Goal: Information Seeking & Learning: Find specific fact

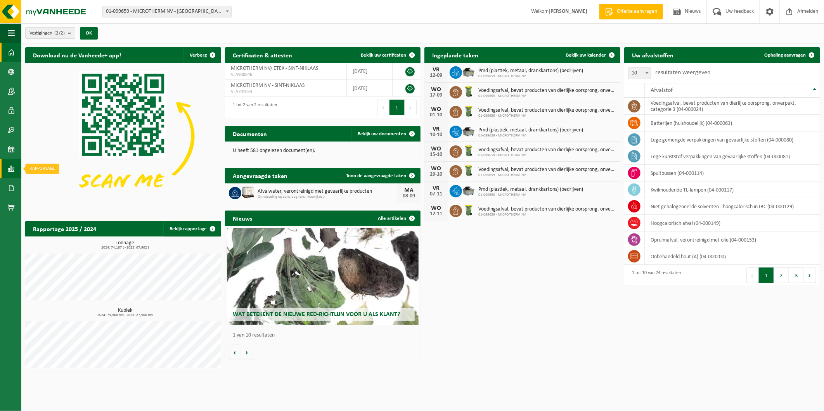
click at [8, 163] on span at bounding box center [11, 168] width 7 height 19
click at [55, 168] on span "In grafiekvorm" at bounding box center [62, 168] width 35 height 15
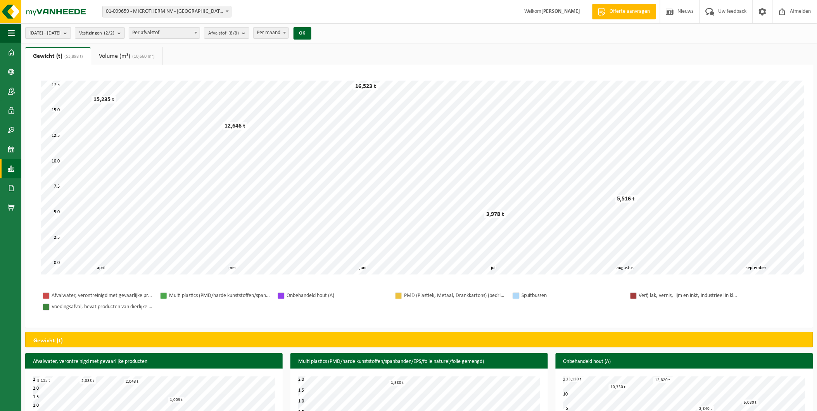
click at [71, 30] on button "2025-04-01 - 2025-09-04" at bounding box center [48, 33] width 46 height 12
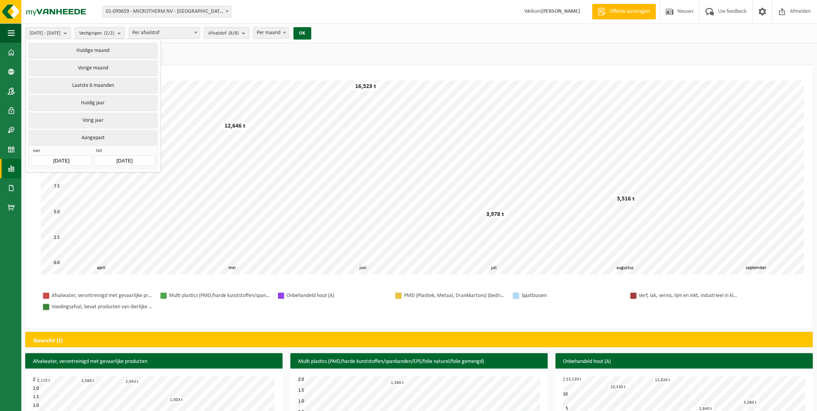
click at [79, 156] on input "2025-04-01" at bounding box center [61, 161] width 61 height 10
click at [36, 174] on icon at bounding box center [39, 176] width 12 height 12
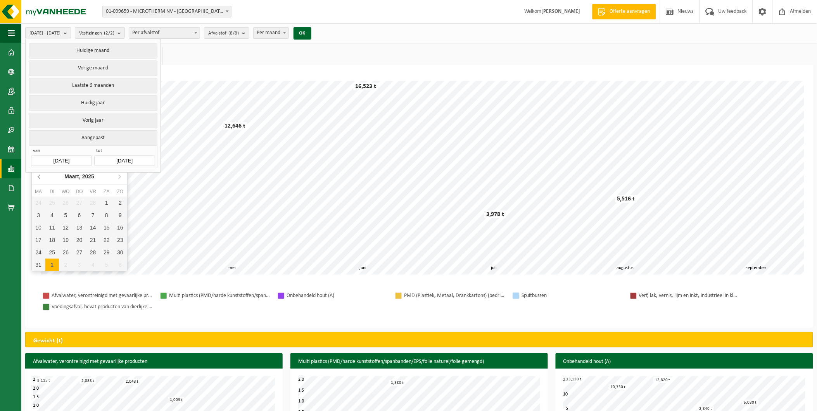
click at [36, 174] on icon at bounding box center [39, 176] width 12 height 12
click at [122, 178] on icon at bounding box center [119, 176] width 12 height 12
click at [69, 199] on div "1" at bounding box center [66, 203] width 14 height 12
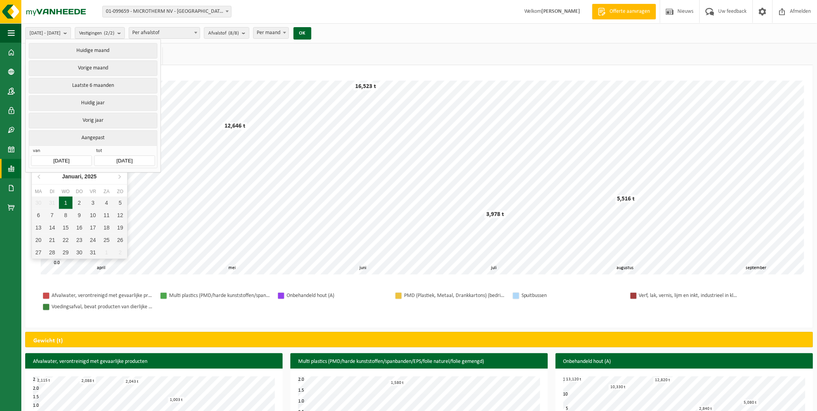
type input "2025-01-01"
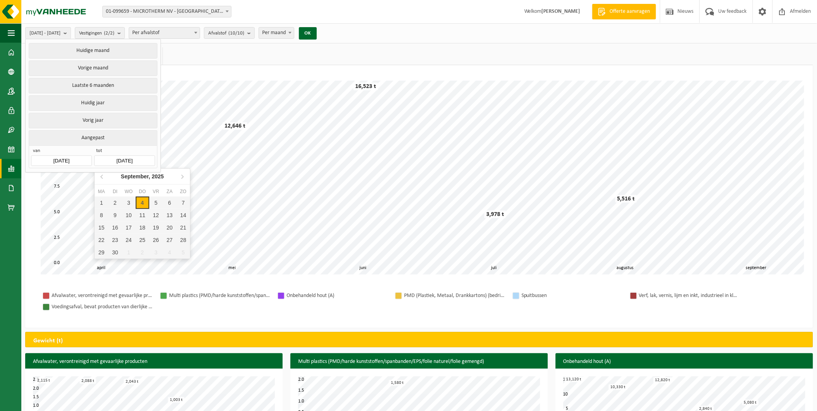
click at [119, 162] on input "2025-09-04" at bounding box center [124, 161] width 61 height 10
click at [101, 175] on icon at bounding box center [102, 176] width 12 height 12
click at [105, 260] on div "30" at bounding box center [102, 265] width 14 height 12
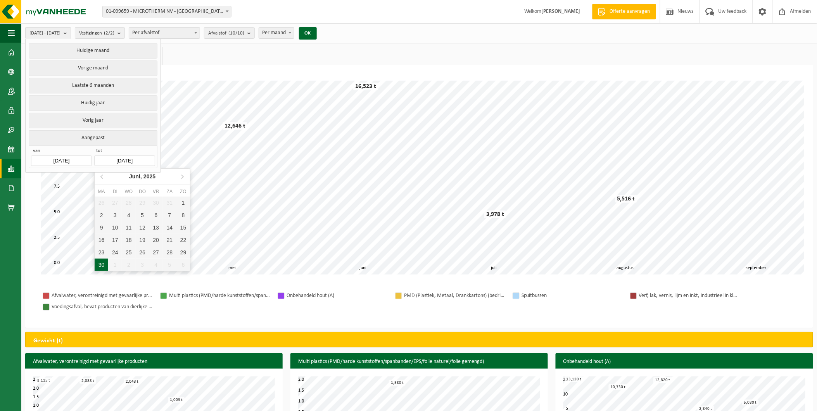
type input "2025-06-30"
type input "2025-01-01"
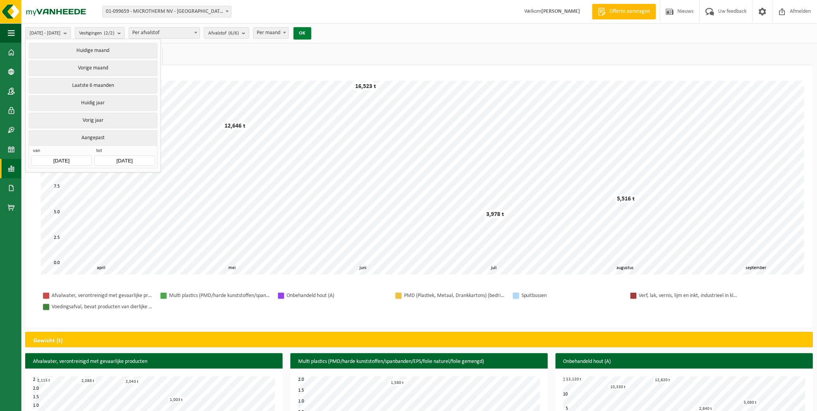
click at [311, 36] on button "OK" at bounding box center [303, 33] width 18 height 12
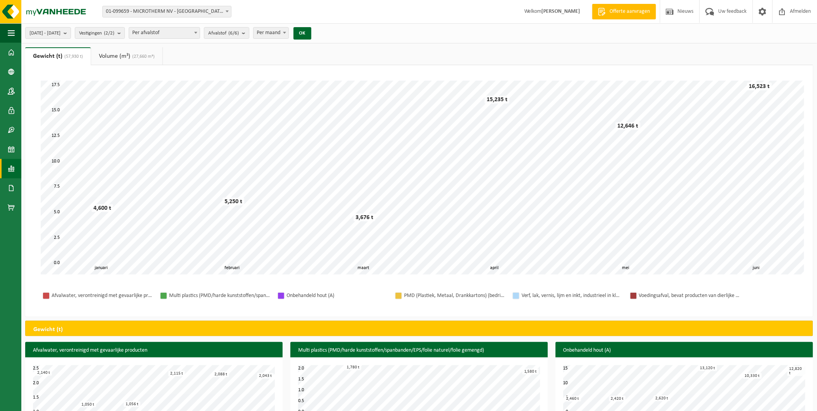
click at [124, 53] on link "Volume (m³) (27,660 m³)" at bounding box center [126, 56] width 71 height 18
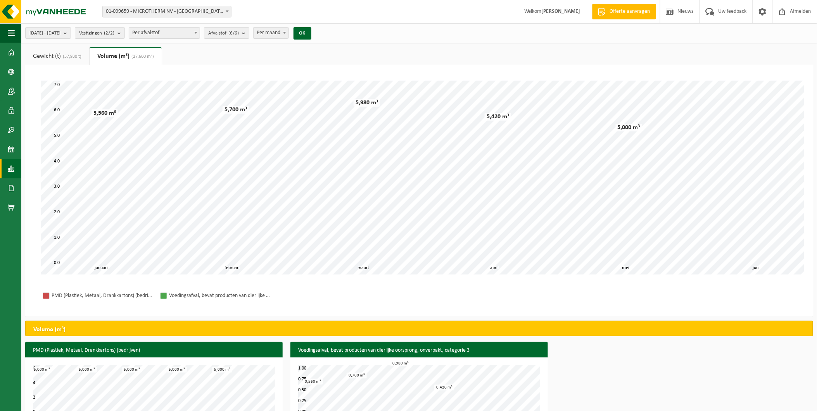
click at [74, 53] on link "Gewicht (t) (57,930 t)" at bounding box center [57, 56] width 64 height 18
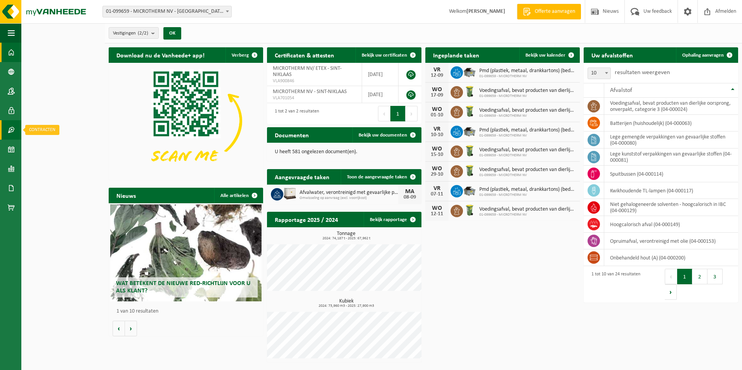
click at [9, 130] on span at bounding box center [11, 129] width 7 height 19
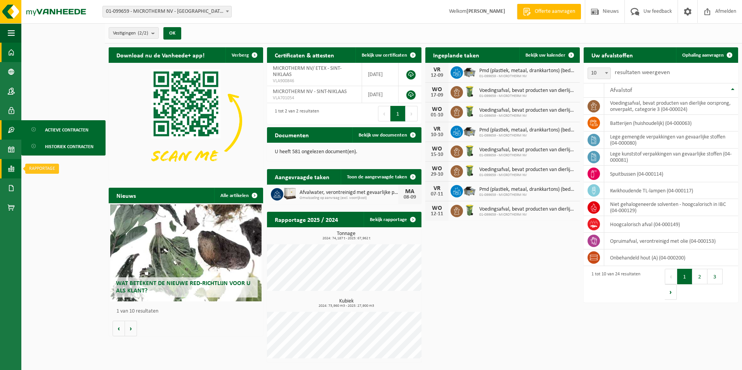
click at [5, 168] on link "Rapportage" at bounding box center [10, 168] width 21 height 19
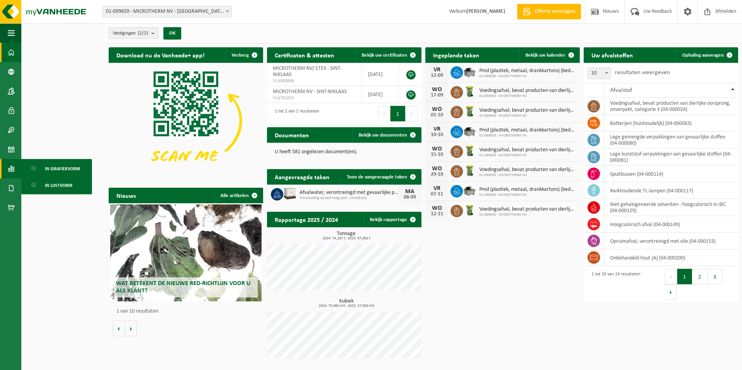
click at [51, 185] on span "In lijstvorm" at bounding box center [58, 185] width 27 height 15
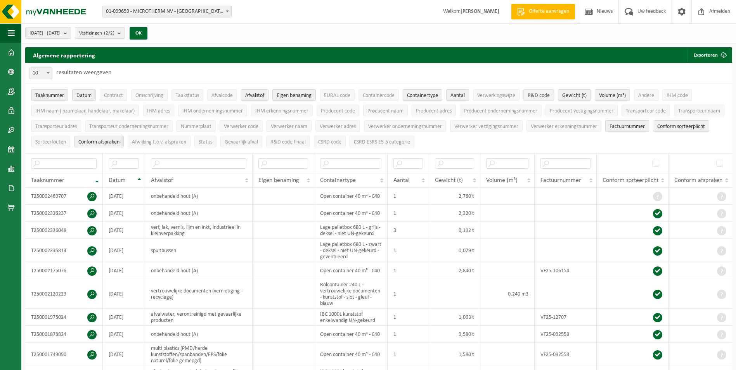
click at [537, 100] on button "R&D code" at bounding box center [538, 95] width 31 height 12
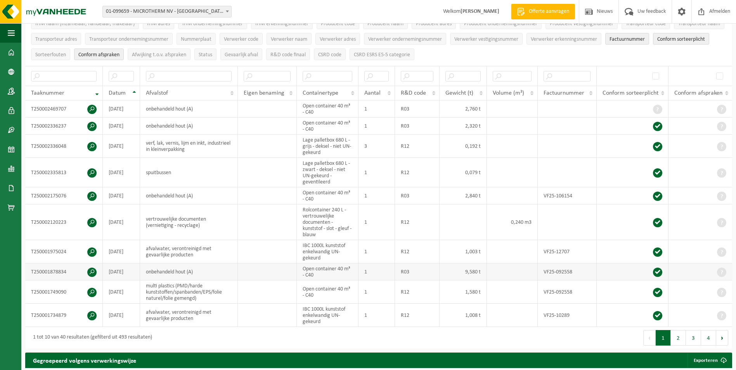
scroll to position [116, 0]
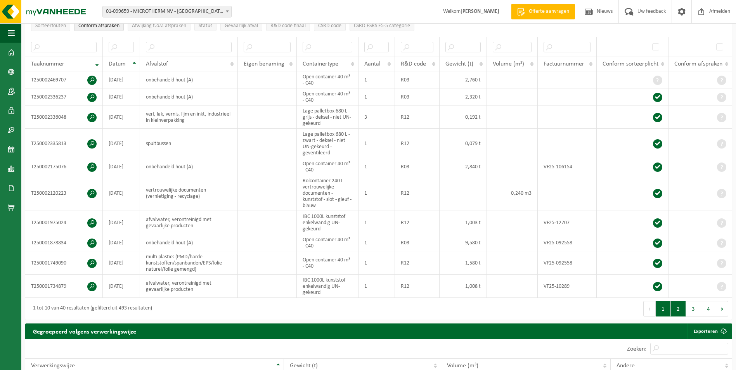
click at [674, 306] on button "2" at bounding box center [678, 309] width 15 height 16
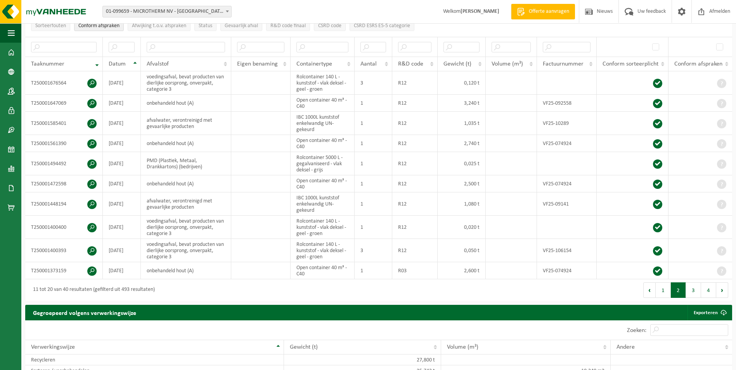
click at [696, 296] on div "Eerste Vorige 1 2 3 4 Volgende Laatste" at bounding box center [555, 290] width 353 height 22
click at [695, 295] on button "3" at bounding box center [693, 290] width 15 height 16
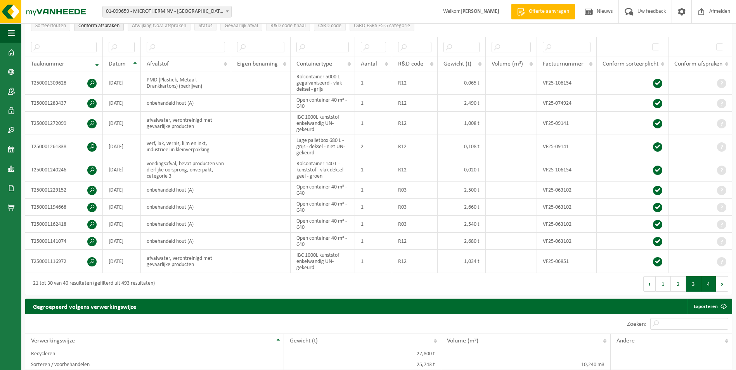
click at [710, 287] on button "4" at bounding box center [708, 284] width 15 height 16
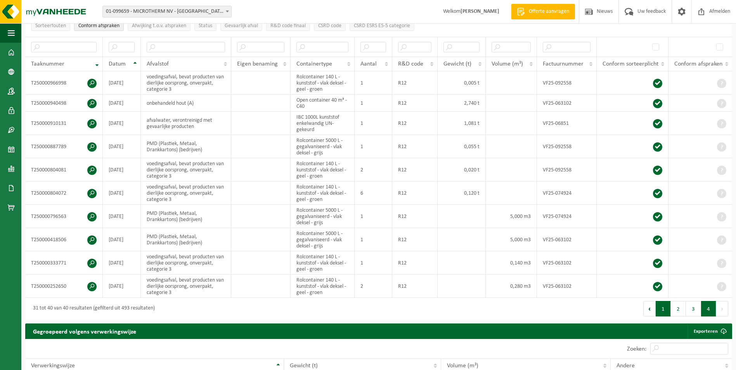
click at [664, 304] on button "1" at bounding box center [662, 309] width 15 height 16
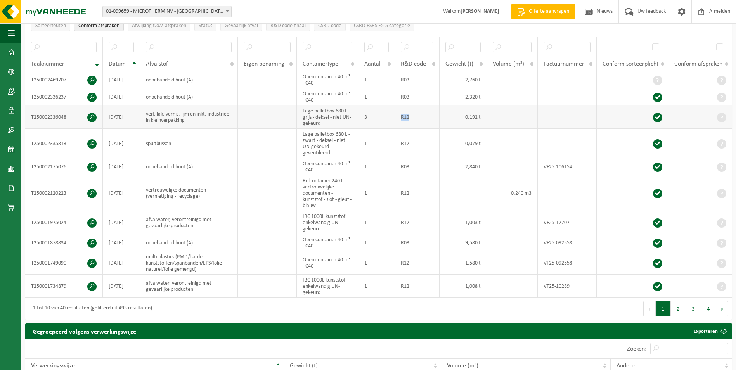
drag, startPoint x: 411, startPoint y: 116, endPoint x: 401, endPoint y: 118, distance: 11.0
click at [401, 118] on td "R12" at bounding box center [417, 116] width 45 height 23
drag, startPoint x: 401, startPoint y: 118, endPoint x: 399, endPoint y: 123, distance: 5.4
click at [399, 123] on td "R12" at bounding box center [417, 116] width 45 height 23
click at [680, 307] on button "2" at bounding box center [678, 309] width 15 height 16
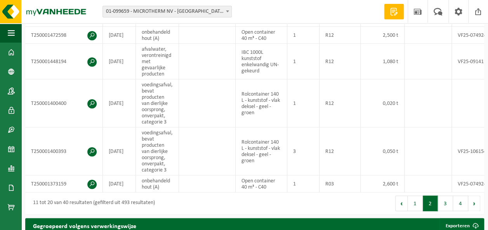
scroll to position [358, 0]
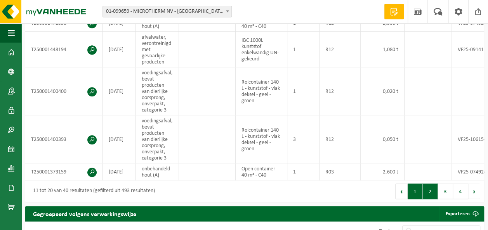
click at [414, 191] on button "1" at bounding box center [414, 192] width 15 height 16
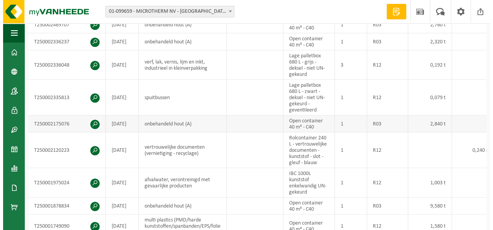
scroll to position [125, 0]
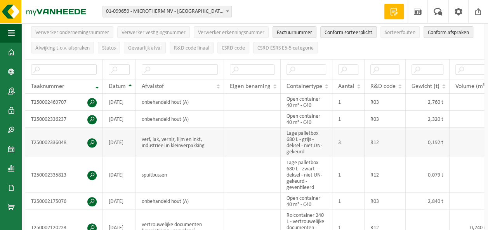
click at [183, 129] on td "verf, lak, vernis, lijm en inkt, industrieel in kleinverpakking" at bounding box center [180, 142] width 88 height 29
click at [94, 138] on span at bounding box center [91, 142] width 9 height 9
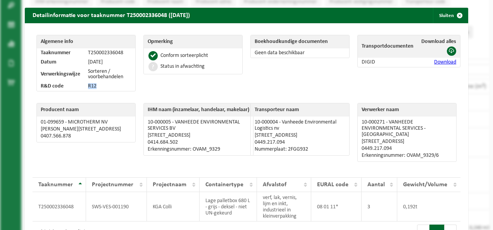
drag, startPoint x: 87, startPoint y: 86, endPoint x: 97, endPoint y: 86, distance: 9.7
click at [97, 86] on td "R12" at bounding box center [109, 86] width 51 height 9
drag, startPoint x: 97, startPoint y: 86, endPoint x: 173, endPoint y: 92, distance: 76.2
click at [173, 92] on div "Opmerking Conform sorteerplicht Status in afwachting" at bounding box center [193, 65] width 107 height 68
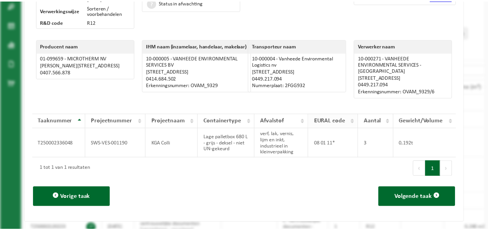
scroll to position [0, 0]
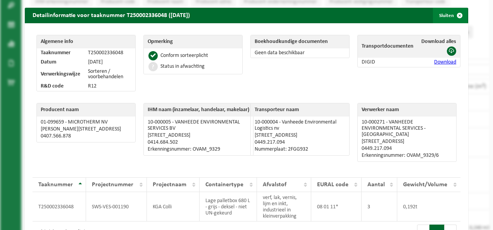
click at [452, 18] on span "button" at bounding box center [460, 16] width 16 height 16
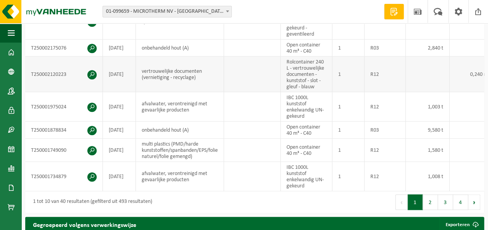
scroll to position [280, 0]
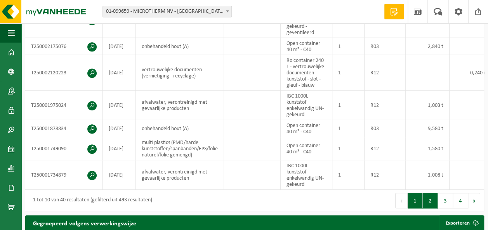
click at [437, 202] on button "2" at bounding box center [429, 201] width 15 height 16
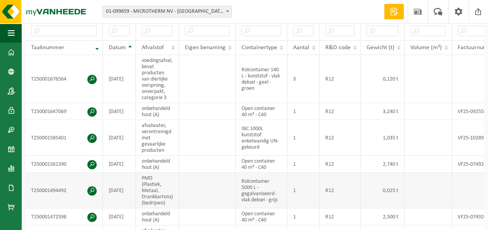
scroll to position [358, 0]
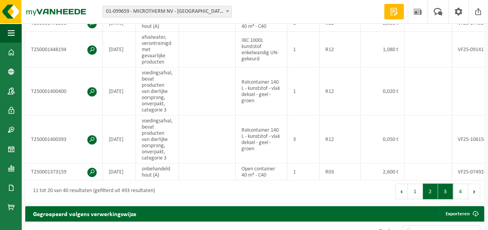
click at [444, 189] on button "3" at bounding box center [444, 192] width 15 height 16
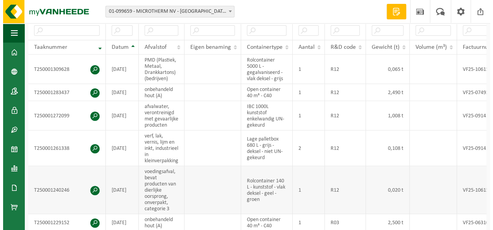
scroll to position [164, 0]
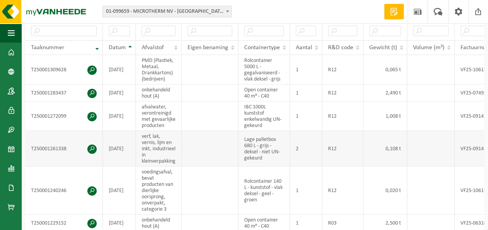
click at [165, 137] on td "verf, lak, vernis, lijm en inkt, industrieel in kleinverpakking" at bounding box center [159, 149] width 46 height 36
click at [89, 145] on span at bounding box center [91, 149] width 9 height 9
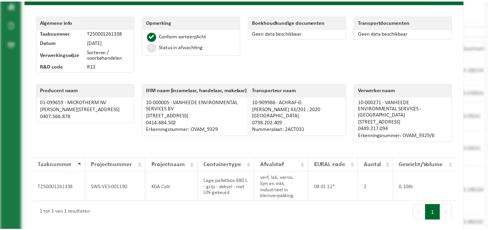
scroll to position [0, 0]
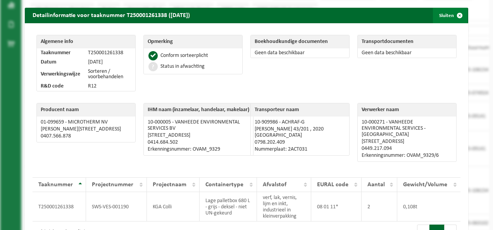
click at [459, 16] on span "button" at bounding box center [460, 16] width 16 height 16
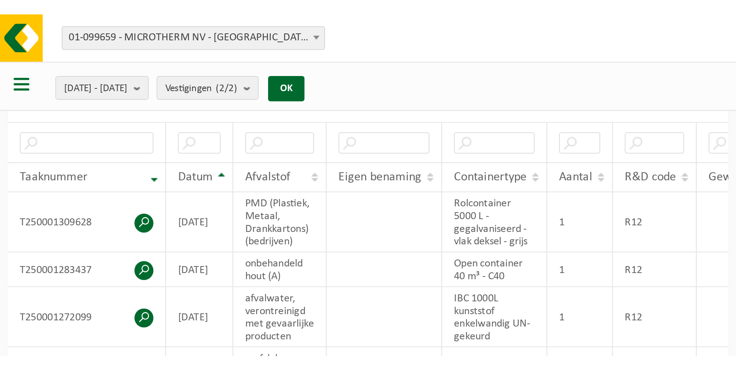
scroll to position [164, 0]
